Goal: Task Accomplishment & Management: Manage account settings

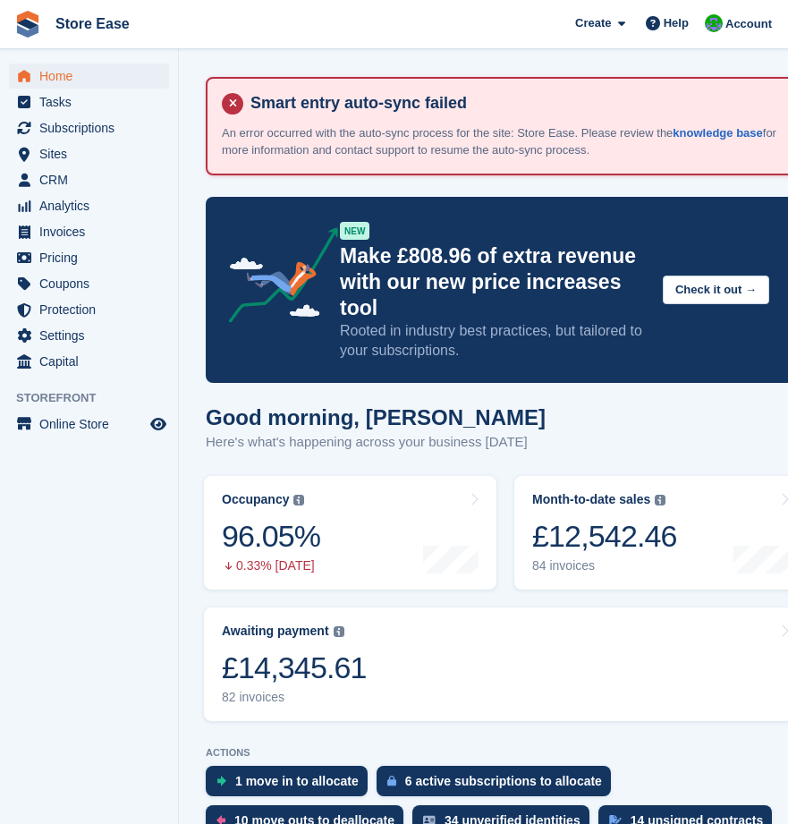
scroll to position [626, 0]
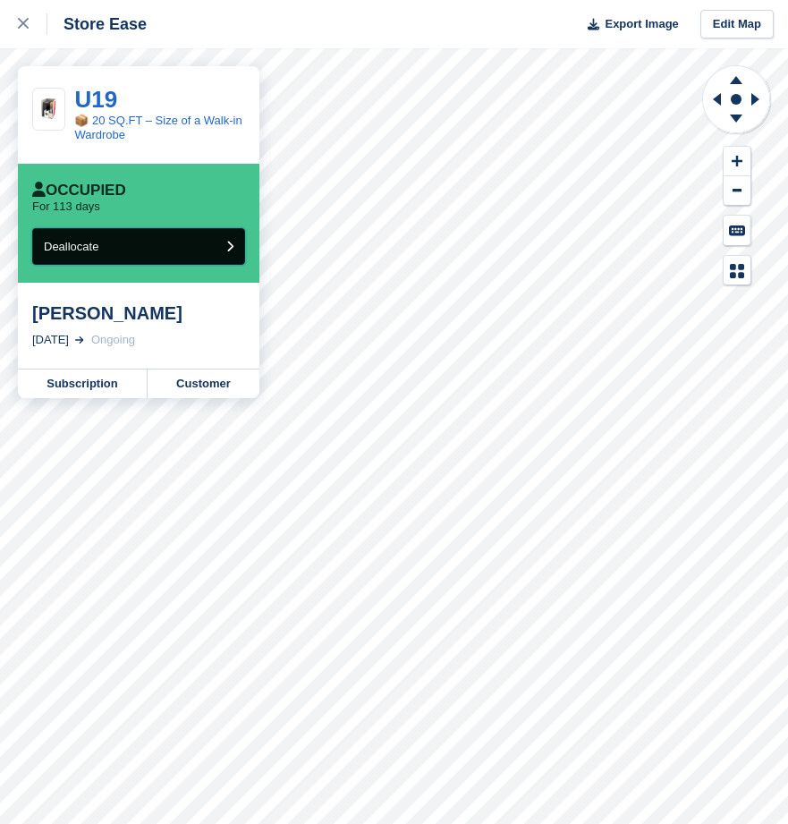
click at [180, 260] on button "Deallocate" at bounding box center [138, 246] width 213 height 37
click at [165, 253] on button "Deallocate" at bounding box center [138, 246] width 213 height 37
click at [192, 238] on button "Deallocate" at bounding box center [138, 246] width 213 height 37
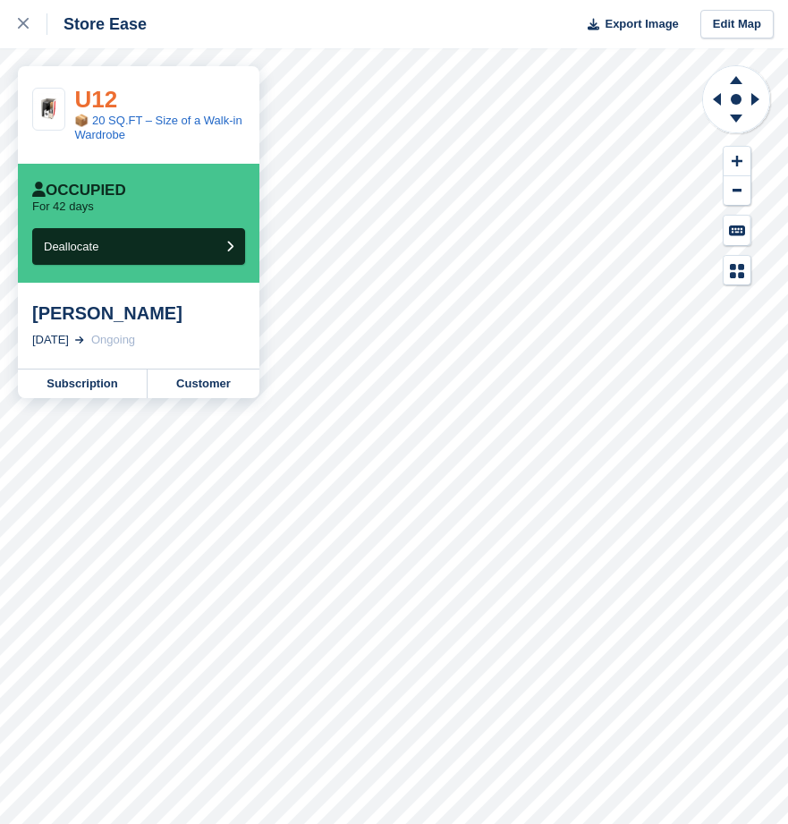
click at [102, 98] on link "U12" at bounding box center [95, 99] width 43 height 27
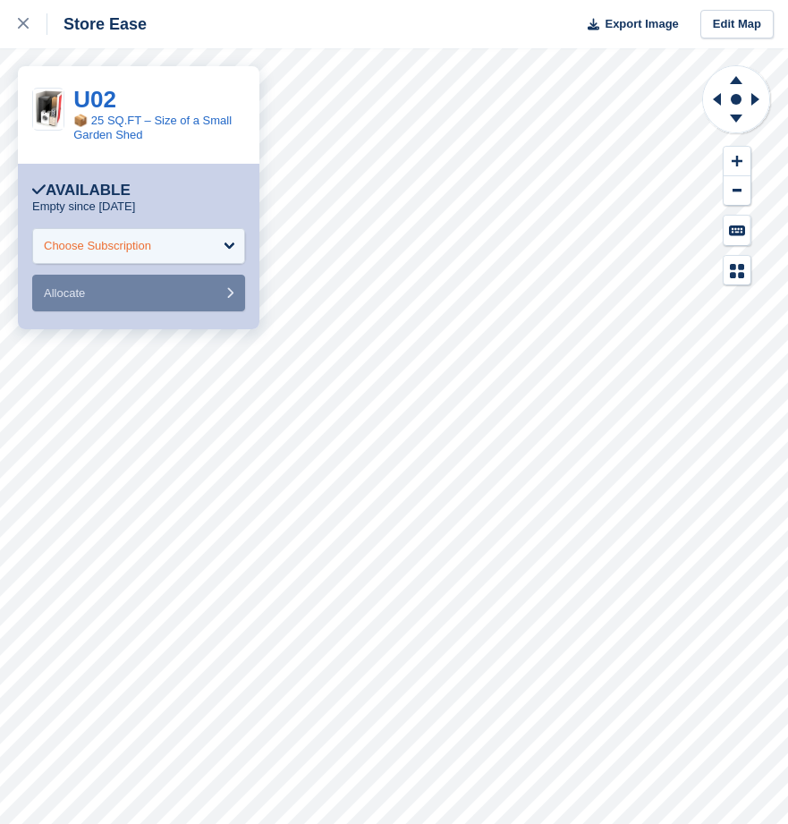
click at [168, 243] on div "Choose Subscription" at bounding box center [138, 246] width 213 height 36
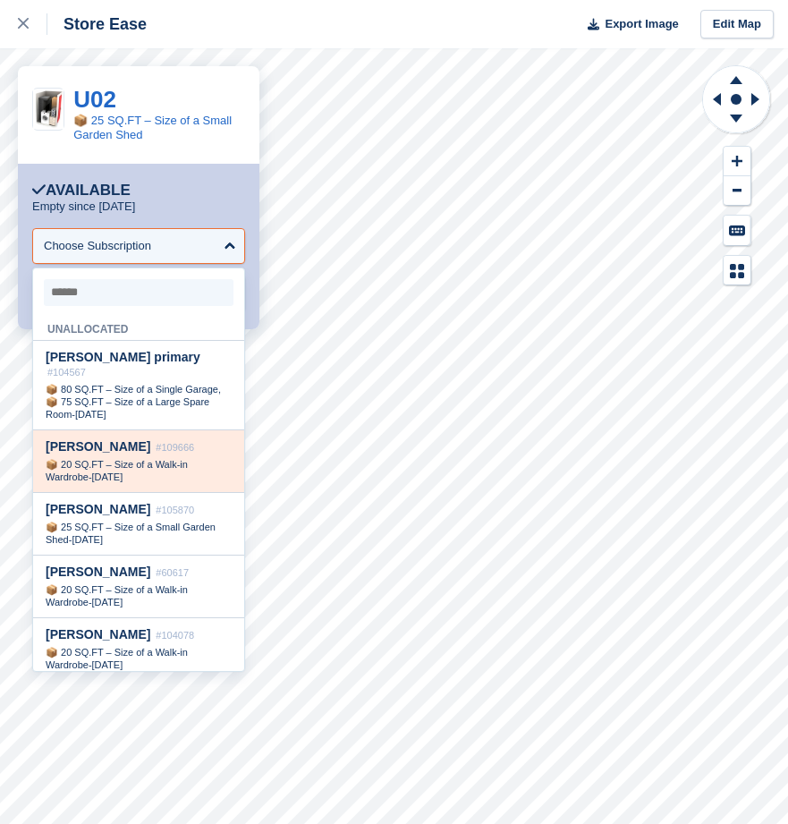
click at [104, 467] on span "📦 20 SQ.FT – Size of a Walk-in Wardrobe" at bounding box center [117, 470] width 142 height 23
select select "******"
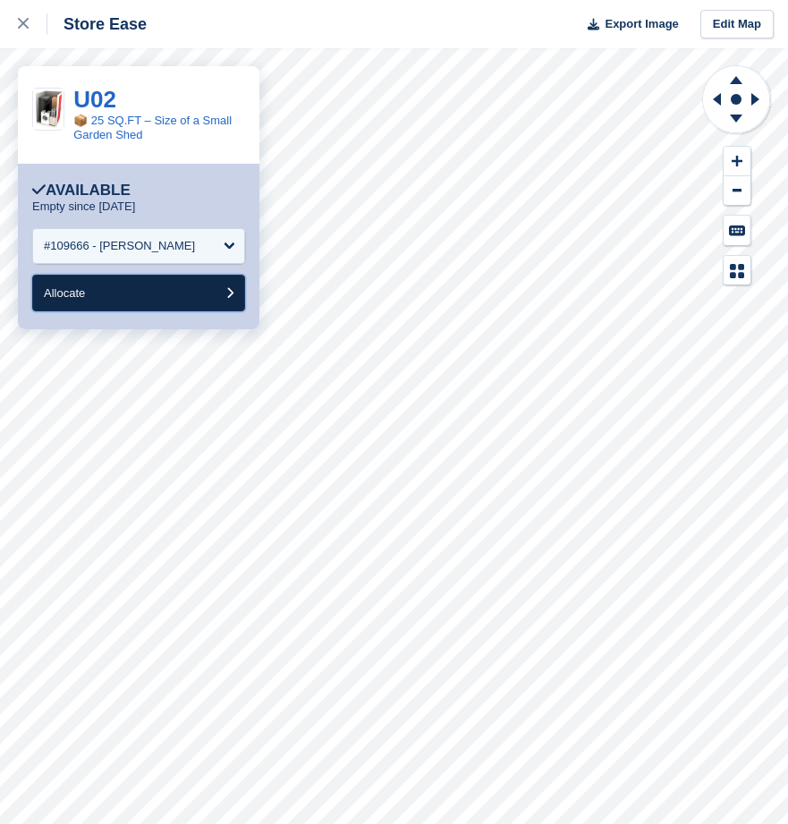
click at [84, 291] on span "Allocate" at bounding box center [64, 292] width 41 height 13
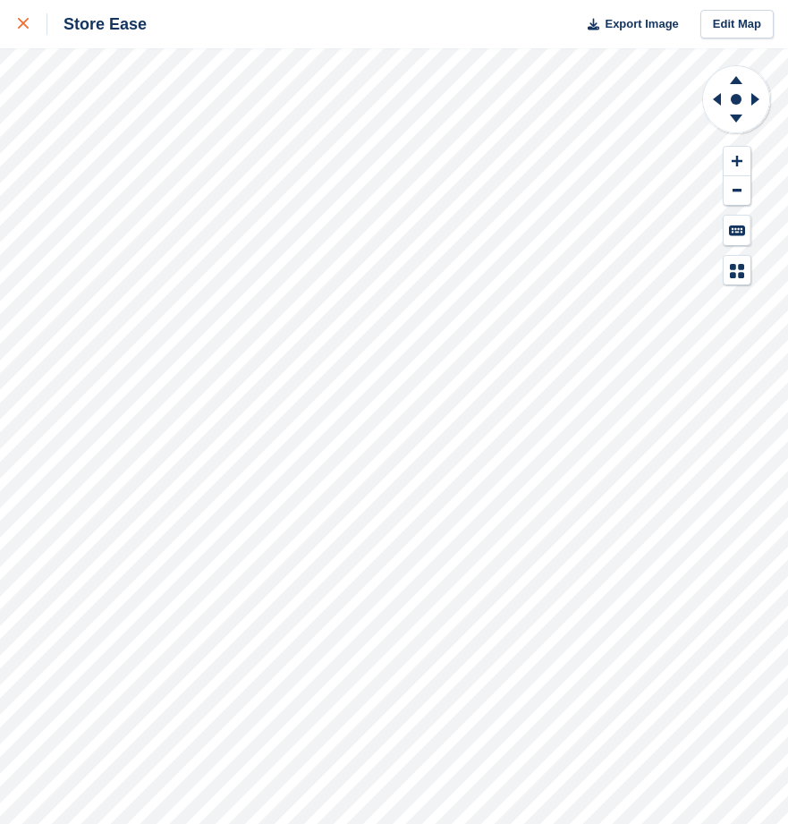
click at [29, 27] on div at bounding box center [33, 23] width 30 height 21
